Goal: Find specific page/section: Find specific page/section

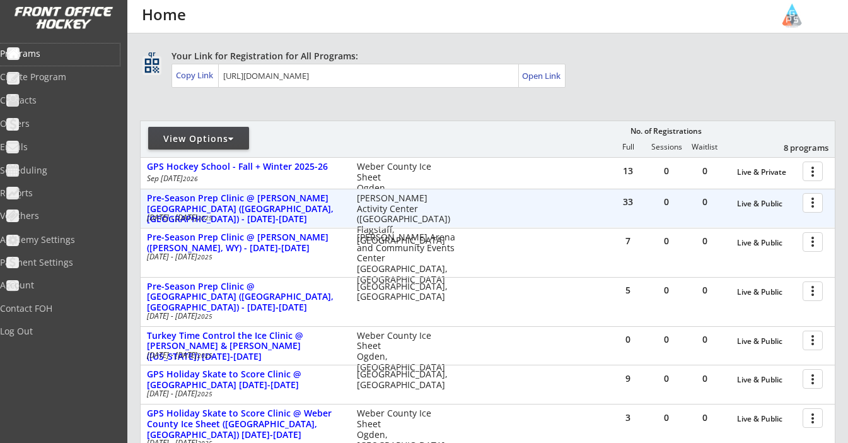
scroll to position [86, 0]
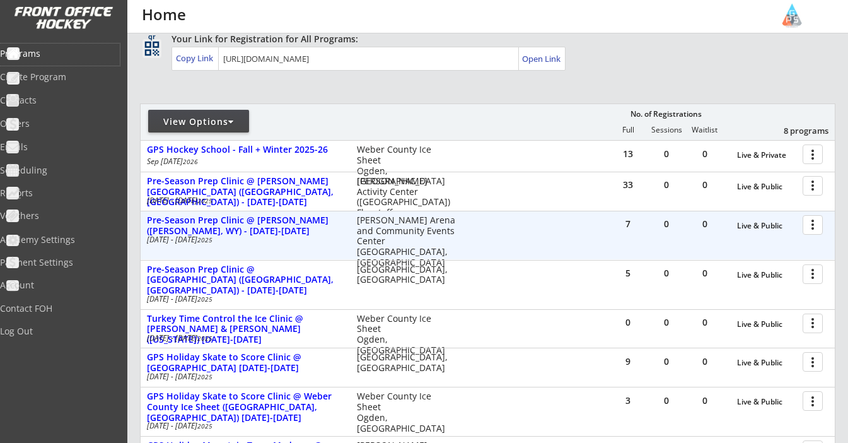
click at [814, 226] on div at bounding box center [815, 224] width 22 height 22
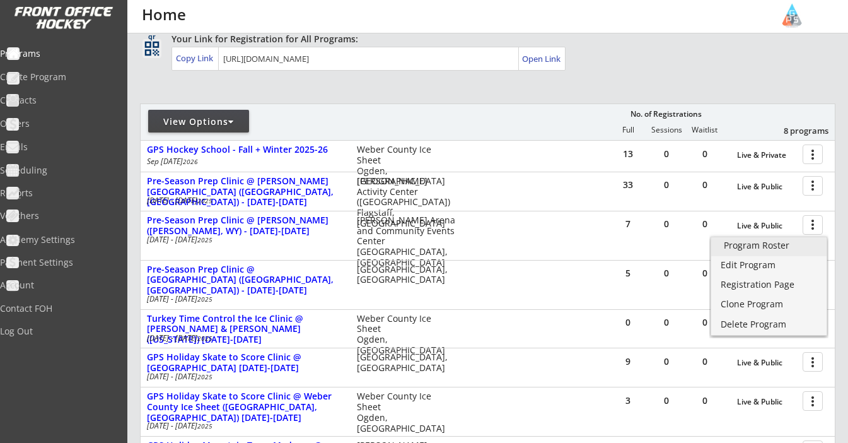
click at [771, 246] on div "Program Roster" at bounding box center [769, 245] width 90 height 9
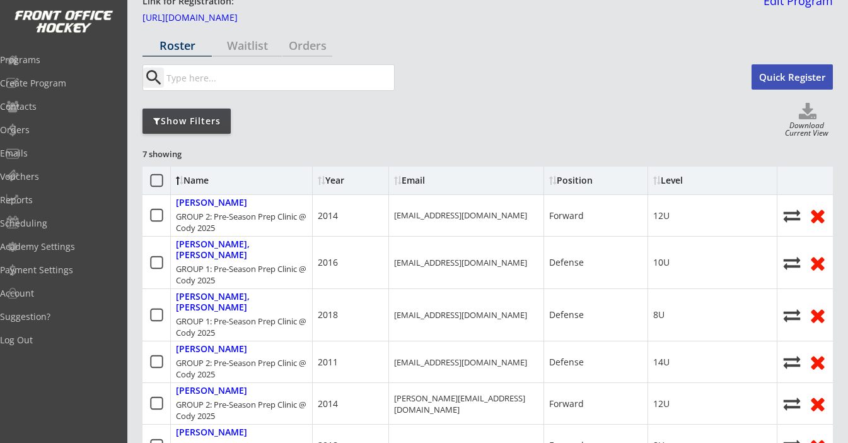
scroll to position [45, 0]
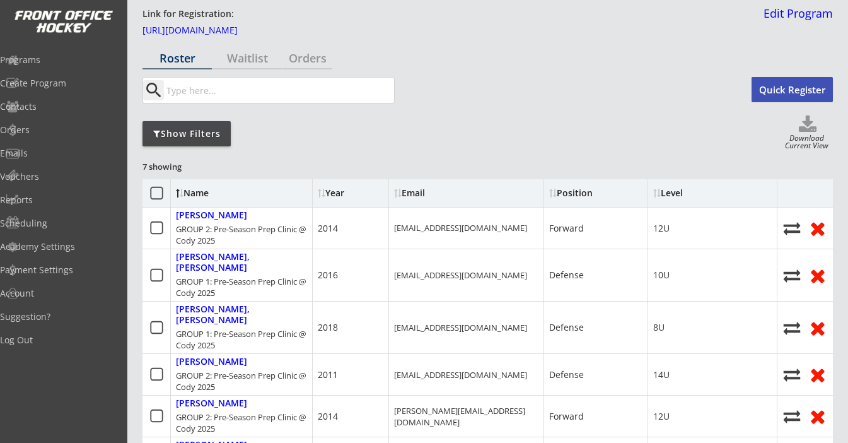
click at [156, 195] on icon at bounding box center [157, 193] width 16 height 16
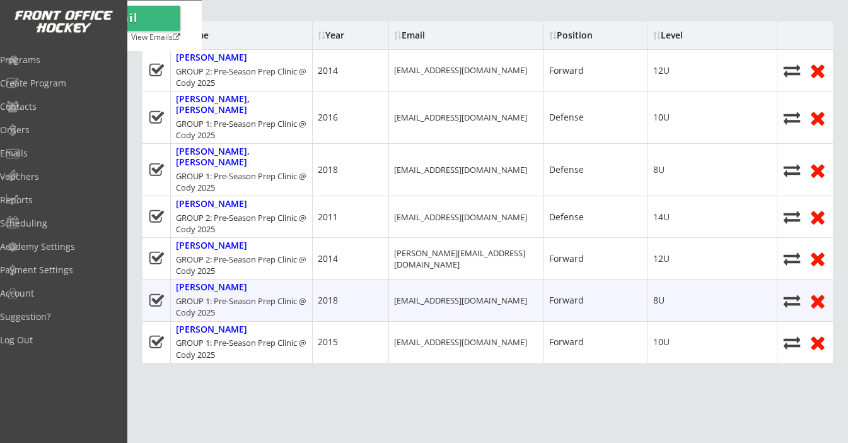
scroll to position [209, 0]
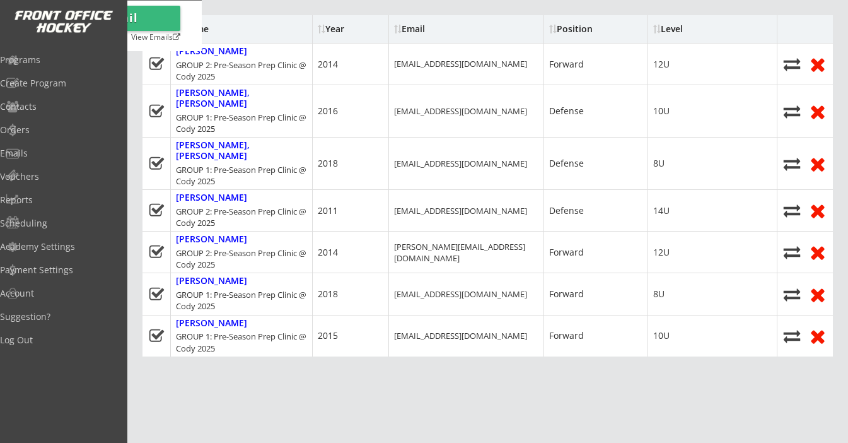
click at [180, 31] on button "Write Email" at bounding box center [101, 18] width 158 height 25
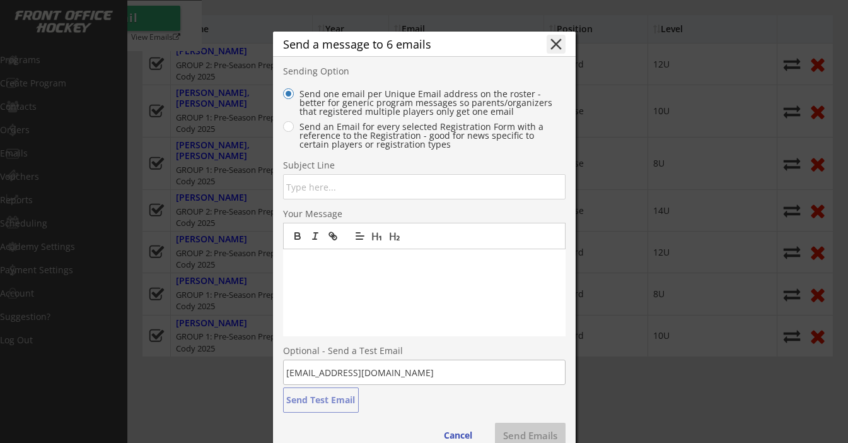
click at [554, 49] on button "close" at bounding box center [556, 44] width 19 height 19
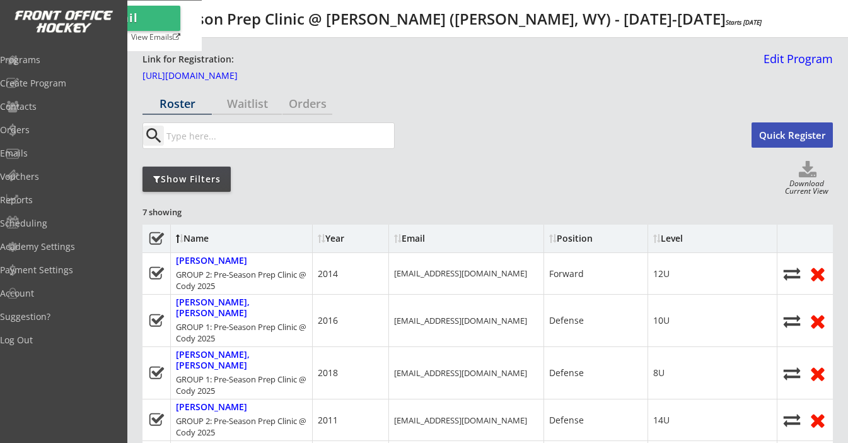
scroll to position [0, 0]
